Goal: Task Accomplishment & Management: Manage account settings

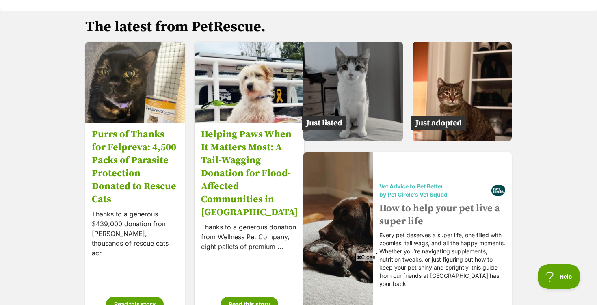
scroll to position [1241, 0]
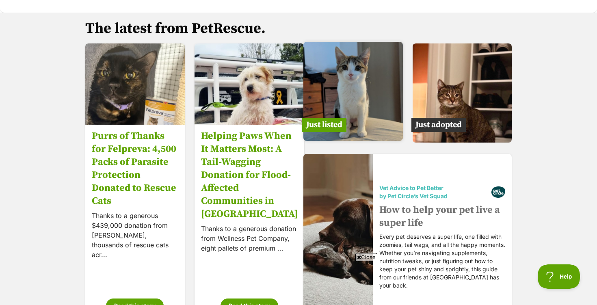
click at [347, 95] on img at bounding box center [353, 92] width 100 height 100
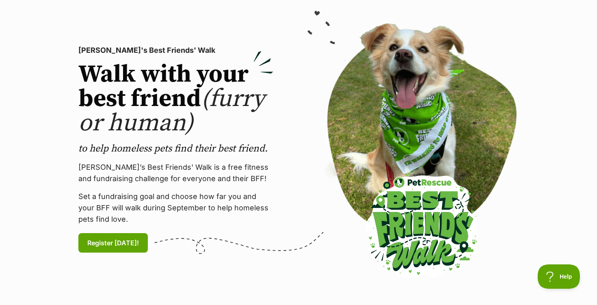
scroll to position [0, 0]
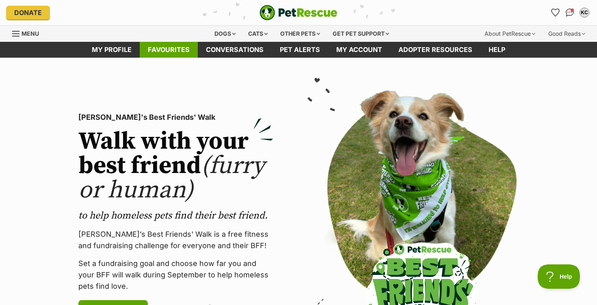
click at [172, 51] on link "Favourites" at bounding box center [169, 50] width 58 height 16
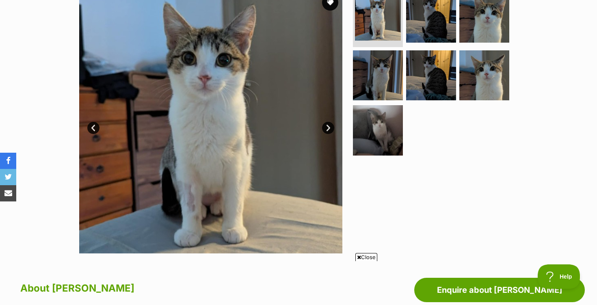
scroll to position [178, 0]
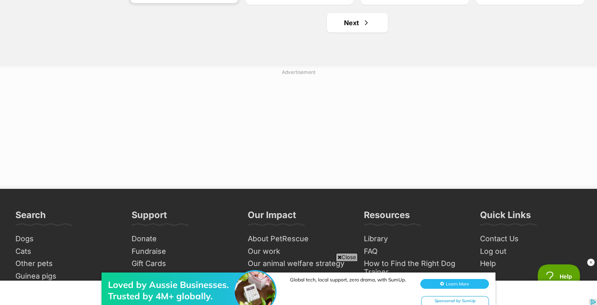
scroll to position [1142, 0]
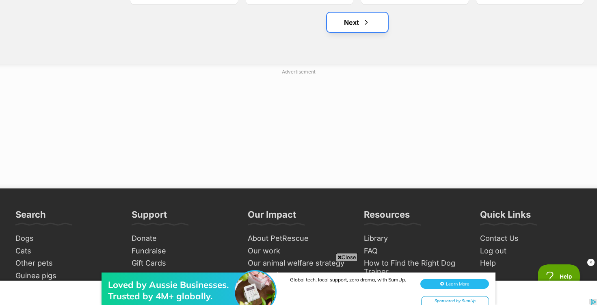
click at [361, 21] on link "Next" at bounding box center [357, 23] width 61 height 20
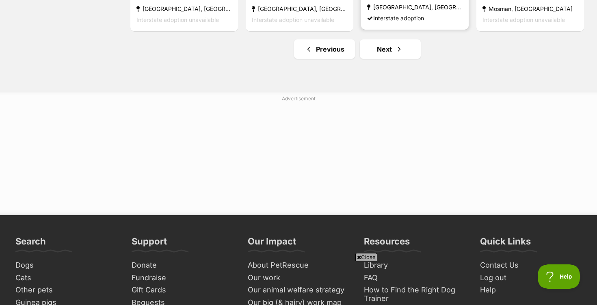
scroll to position [1120, 0]
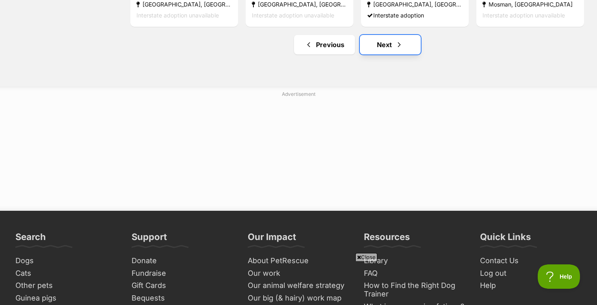
click at [387, 48] on link "Next" at bounding box center [390, 45] width 61 height 20
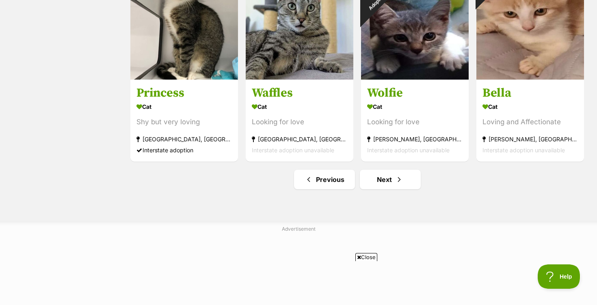
scroll to position [990, 0]
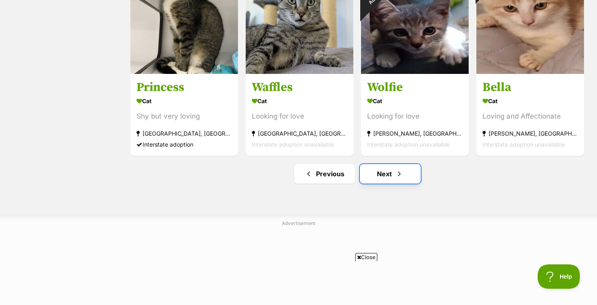
click at [390, 176] on link "Next" at bounding box center [390, 174] width 61 height 20
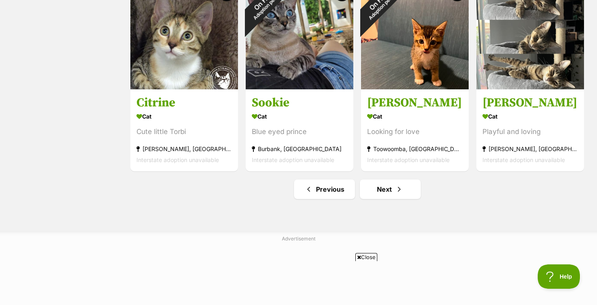
scroll to position [994, 0]
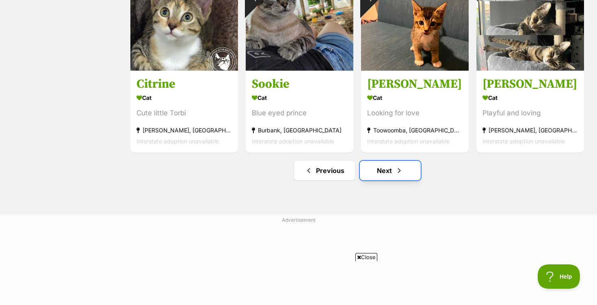
click at [387, 171] on link "Next" at bounding box center [390, 171] width 61 height 20
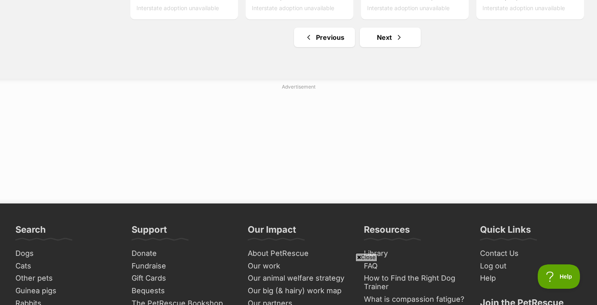
scroll to position [1138, 0]
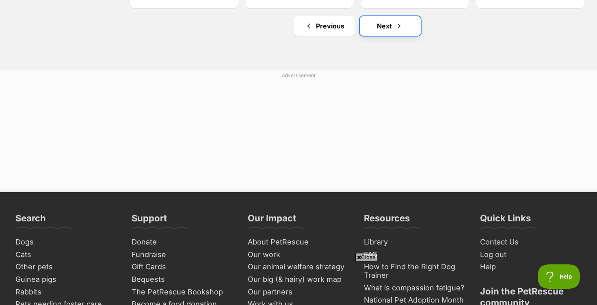
click at [390, 28] on link "Next" at bounding box center [390, 26] width 61 height 20
